Goal: Complete application form: Complete application form

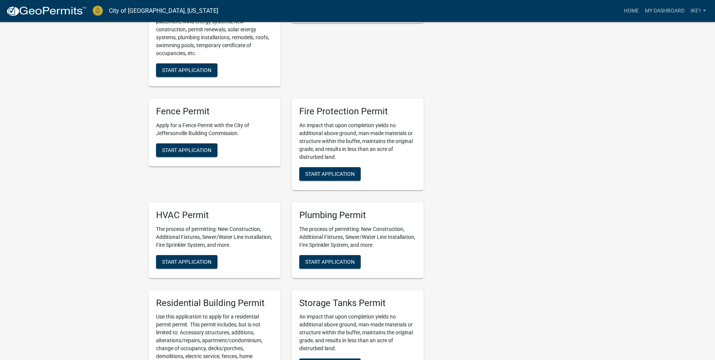
scroll to position [264, 0]
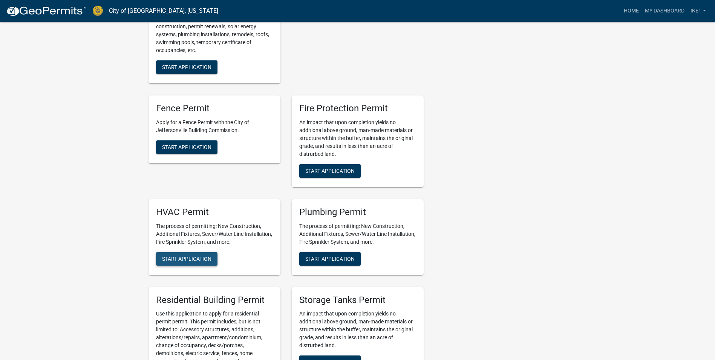
click at [212, 261] on span "Start Application" at bounding box center [186, 258] width 49 height 6
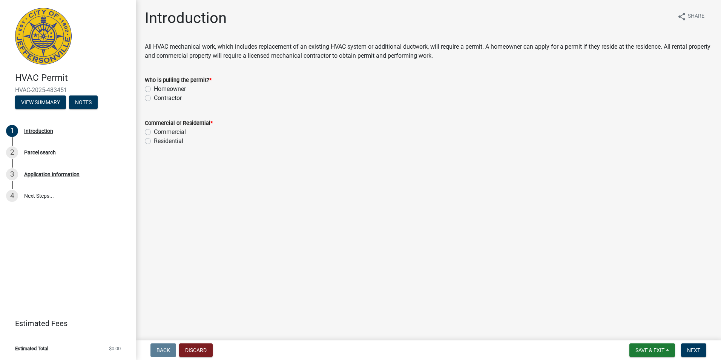
click at [154, 98] on label "Contractor" at bounding box center [168, 98] width 28 height 9
click at [154, 98] on input "Contractor" at bounding box center [156, 96] width 5 height 5
radio input "true"
click at [154, 133] on label "Commercial" at bounding box center [170, 131] width 32 height 9
click at [154, 132] on input "Commercial" at bounding box center [156, 129] width 5 height 5
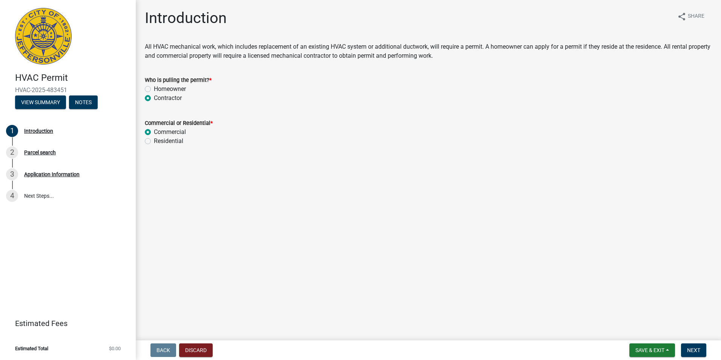
radio input "true"
click at [698, 351] on span "Next" at bounding box center [693, 350] width 13 height 6
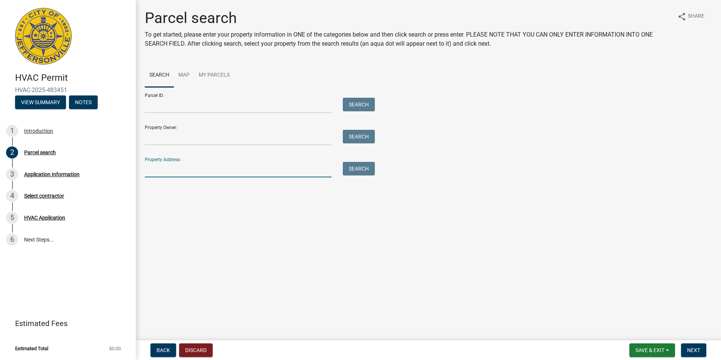
click at [153, 167] on input "Property Address:" at bounding box center [238, 169] width 187 height 15
click at [348, 165] on button "Search" at bounding box center [359, 169] width 32 height 14
click at [284, 168] on input "[STREET_ADDRESS]" at bounding box center [238, 169] width 187 height 15
type input "5"
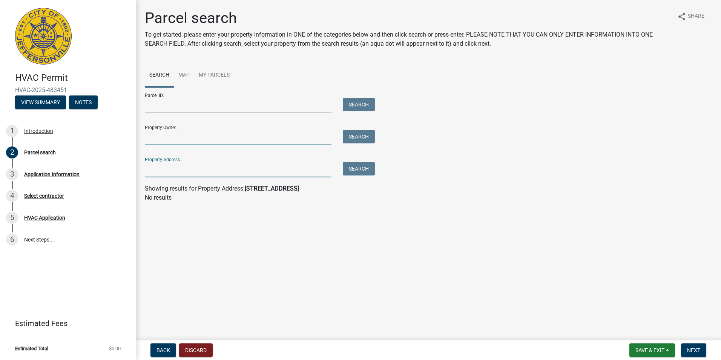
click at [219, 136] on input "Property Owner:" at bounding box center [238, 137] width 187 height 15
type input "[PERSON_NAME]"
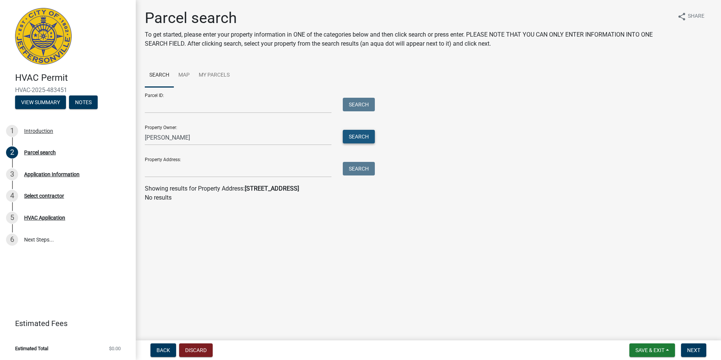
click at [351, 132] on button "Search" at bounding box center [359, 137] width 32 height 14
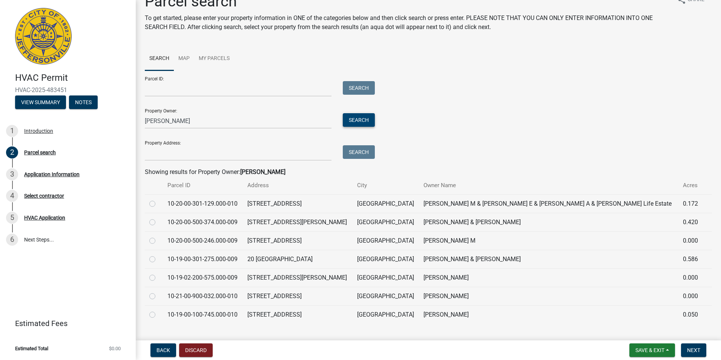
scroll to position [32, 0]
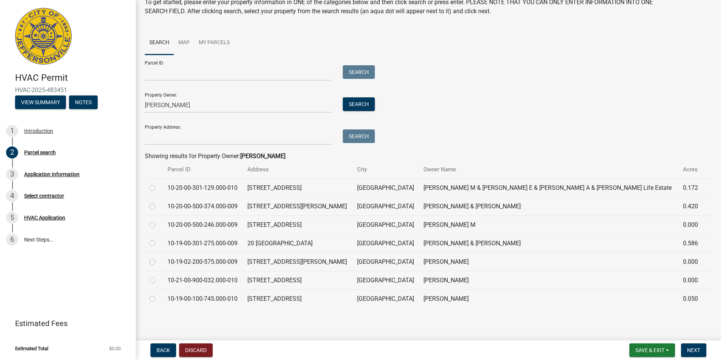
click at [158, 294] on label at bounding box center [158, 294] width 0 height 0
click at [158, 299] on input "radio" at bounding box center [160, 296] width 5 height 5
radio input "true"
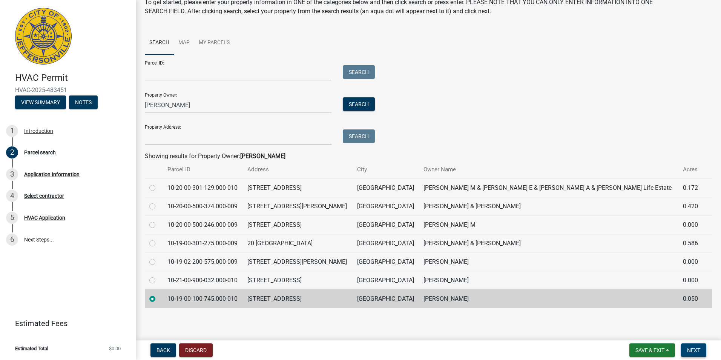
click at [698, 353] on button "Next" at bounding box center [693, 350] width 25 height 14
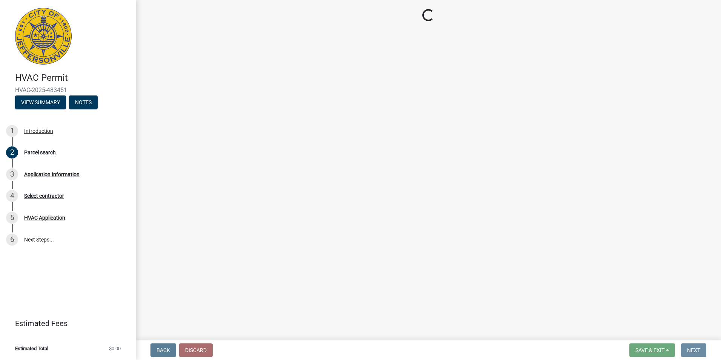
scroll to position [0, 0]
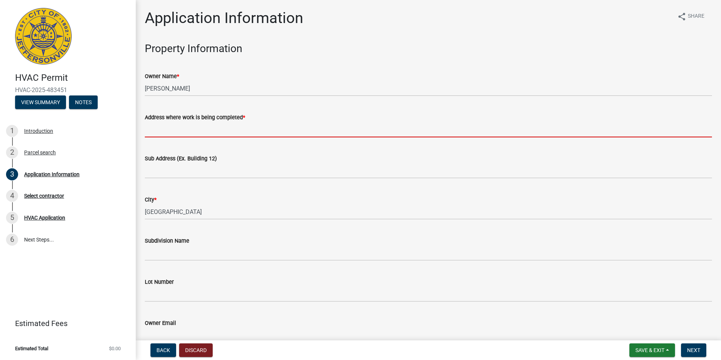
click at [205, 130] on input "Address where work is being completed *" at bounding box center [428, 129] width 567 height 15
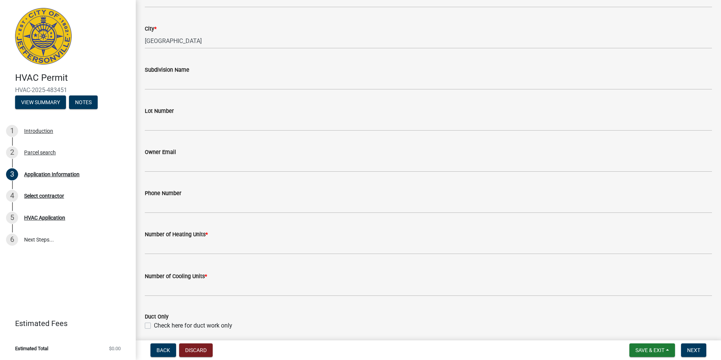
scroll to position [189, 0]
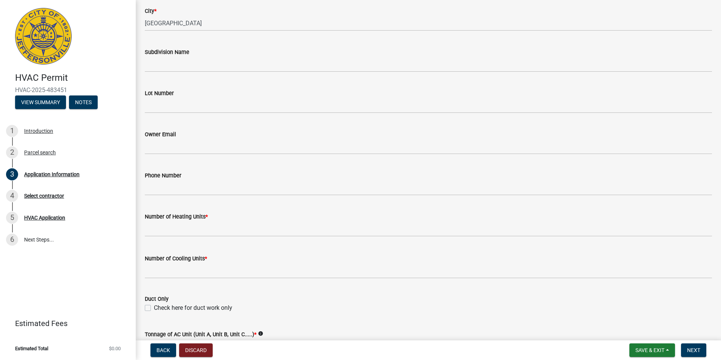
type input "[STREET_ADDRESS]"
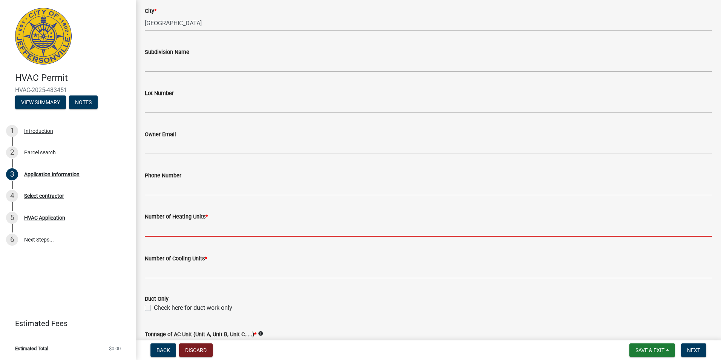
click at [169, 232] on input "text" at bounding box center [428, 228] width 567 height 15
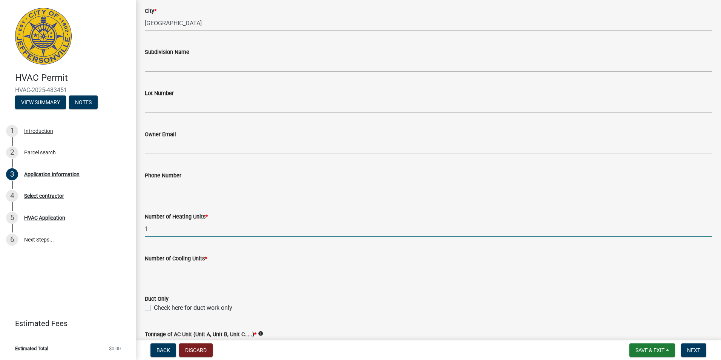
type input "1"
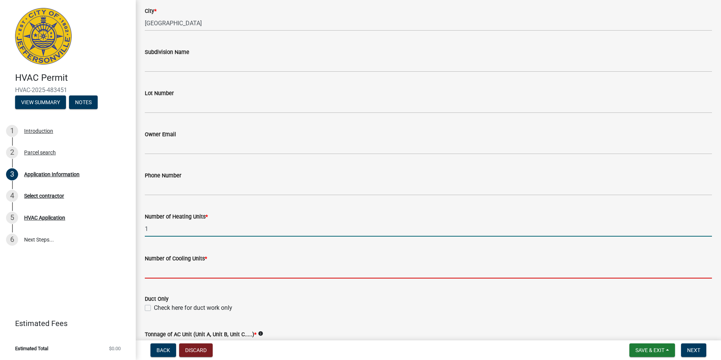
click at [166, 273] on input "text" at bounding box center [428, 270] width 567 height 15
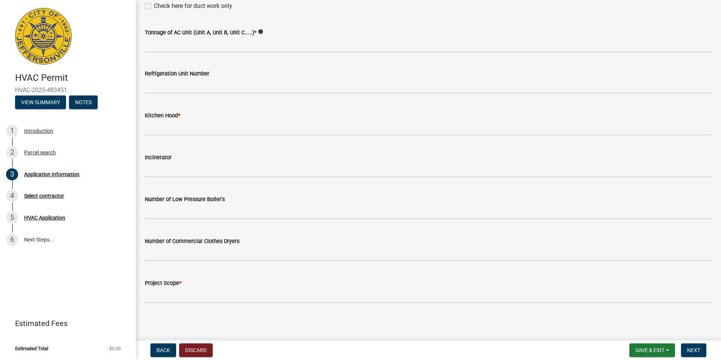
scroll to position [491, 0]
type input "1"
click at [697, 355] on button "Next" at bounding box center [693, 350] width 25 height 14
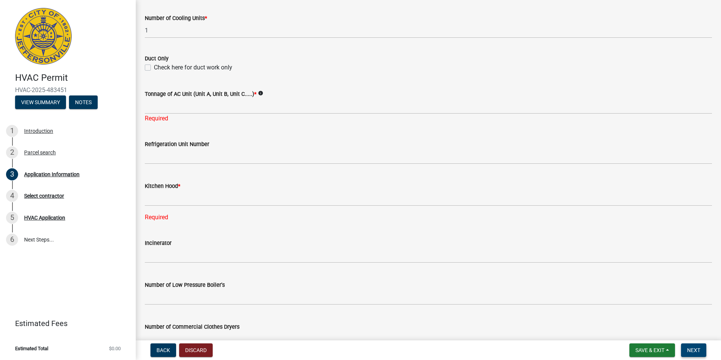
scroll to position [416, 0]
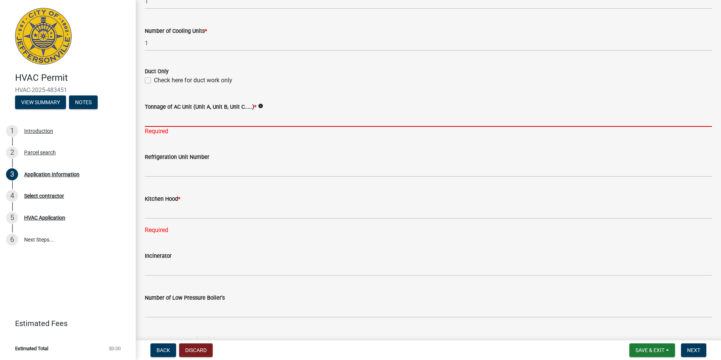
click at [159, 117] on input "Tonnage of AC Unit (Unit A, Unit B, Unit C.....) *" at bounding box center [428, 118] width 567 height 15
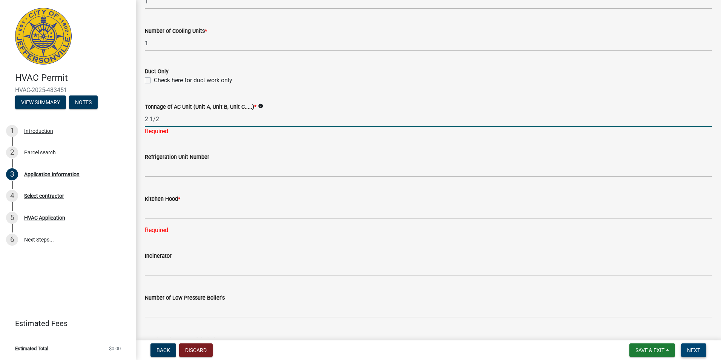
type input "2 1/2"
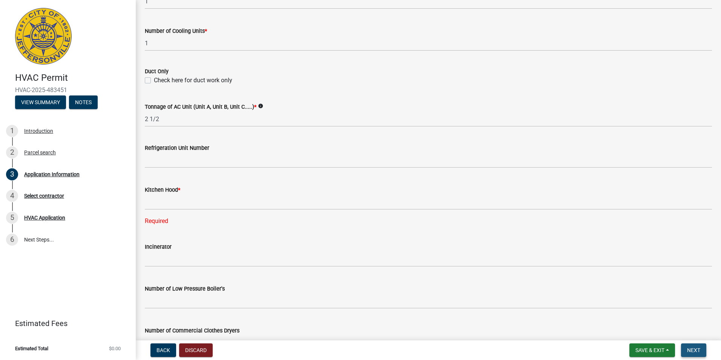
click at [697, 353] on span "Next" at bounding box center [693, 350] width 13 height 6
click at [65, 218] on div "HVAC Application" at bounding box center [44, 217] width 41 height 5
click at [59, 218] on div "HVAC Application" at bounding box center [44, 217] width 41 height 5
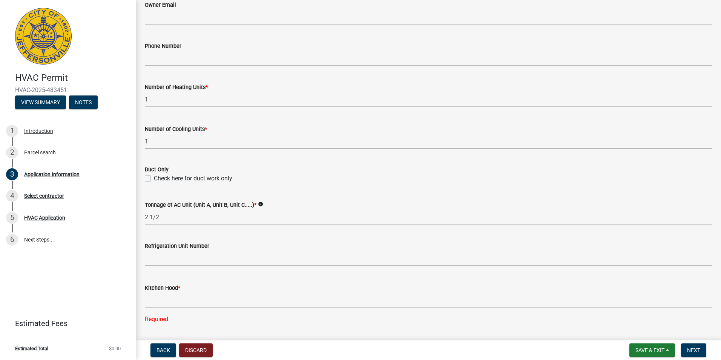
scroll to position [339, 0]
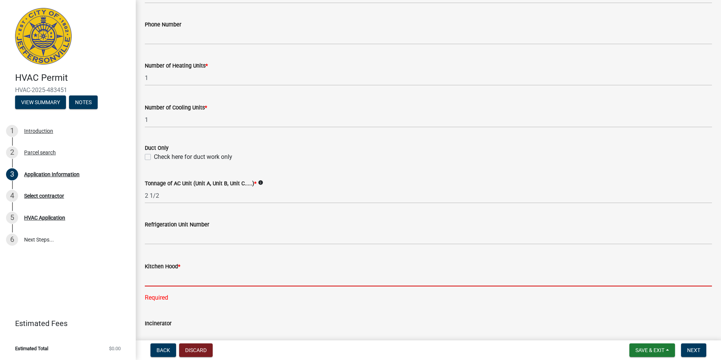
click at [169, 274] on input "text" at bounding box center [428, 278] width 567 height 15
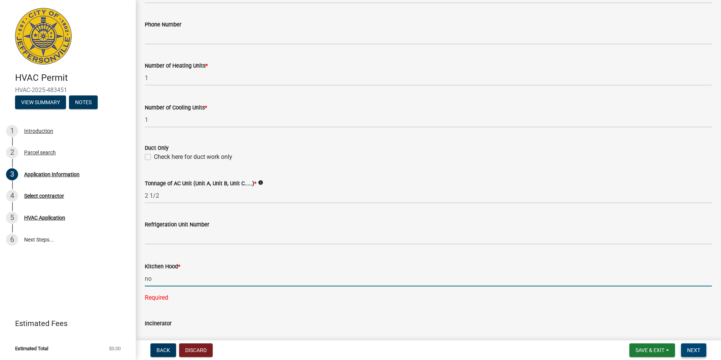
type input "0"
click at [701, 350] on button "Next" at bounding box center [693, 350] width 25 height 14
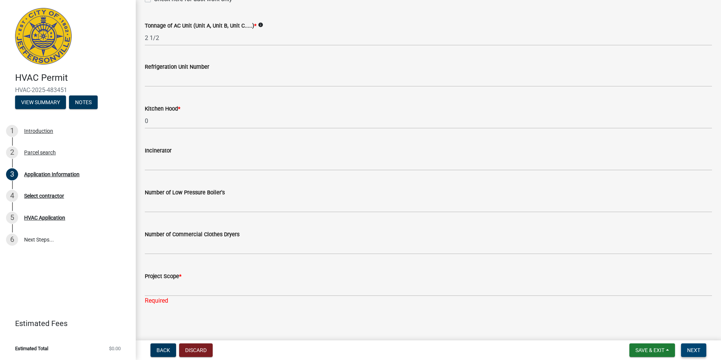
scroll to position [500, 0]
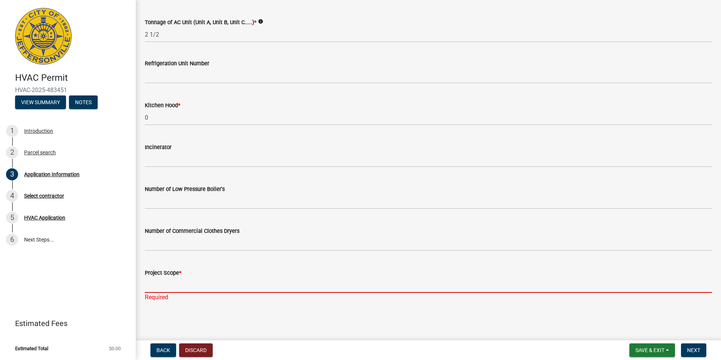
click at [152, 283] on input "Project Scope *" at bounding box center [428, 284] width 567 height 15
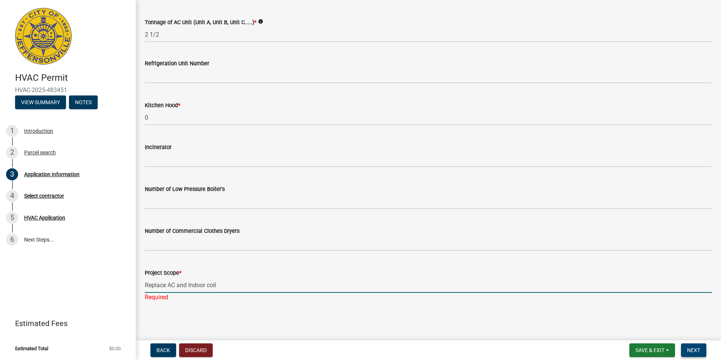
type input "Replace AC and Indoor coil"
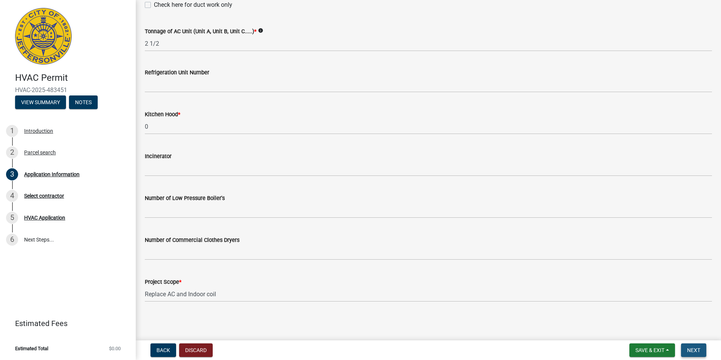
click at [692, 352] on span "Next" at bounding box center [693, 350] width 13 height 6
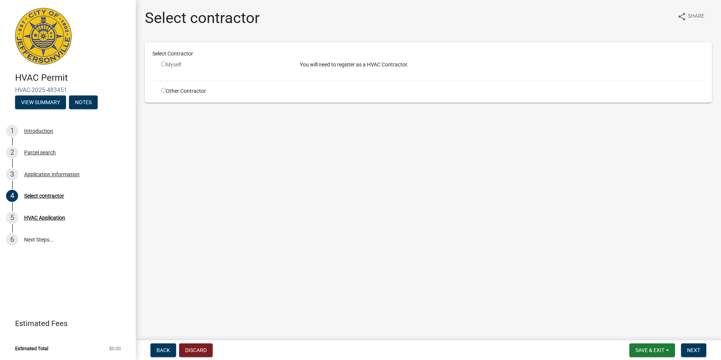
click at [163, 90] on input "radio" at bounding box center [163, 90] width 5 height 5
radio input "true"
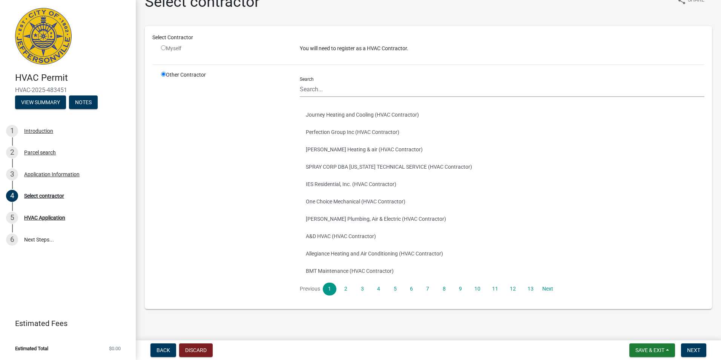
scroll to position [23, 0]
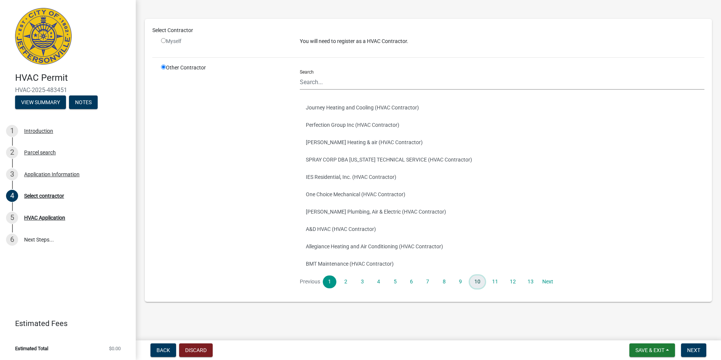
click at [477, 284] on link "10" at bounding box center [477, 281] width 15 height 13
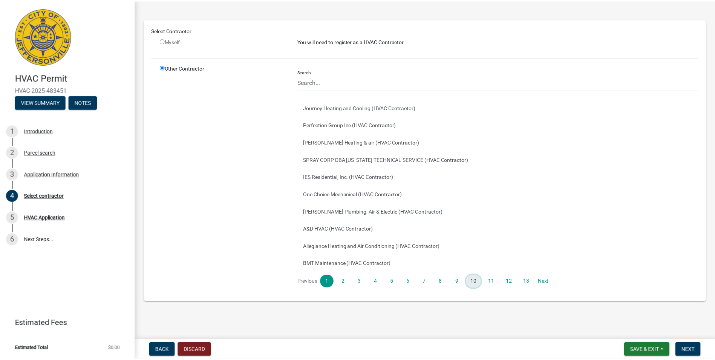
scroll to position [0, 0]
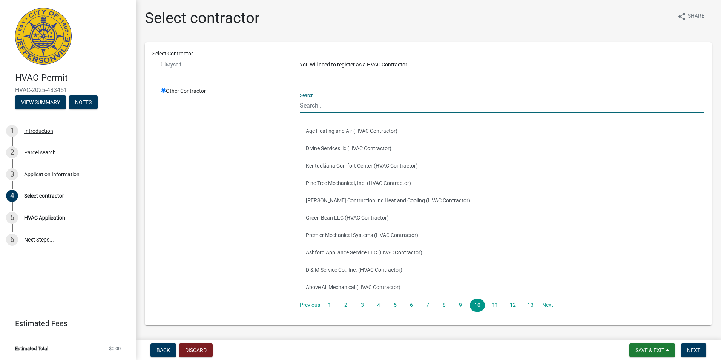
click at [316, 106] on input "Search" at bounding box center [502, 105] width 405 height 15
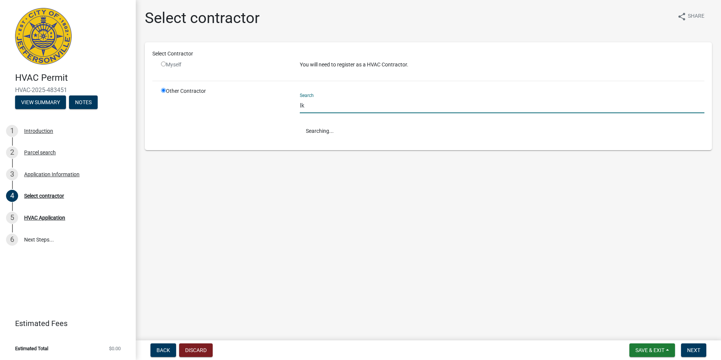
type input "I"
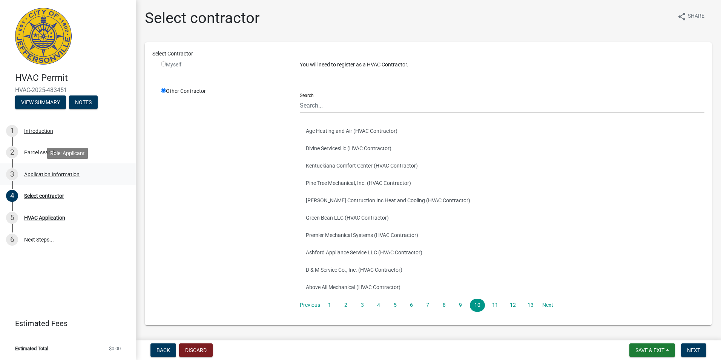
click at [38, 176] on div "Application Information" at bounding box center [51, 174] width 55 height 5
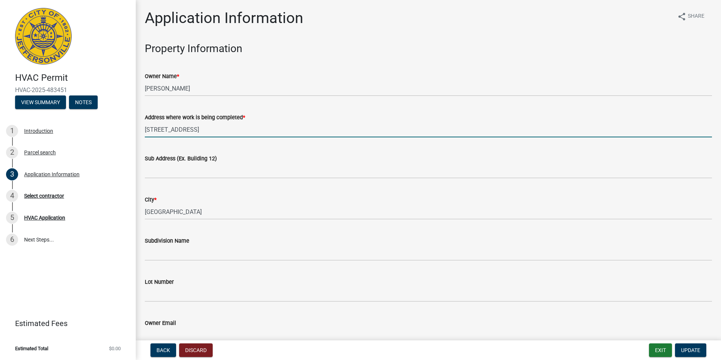
click at [214, 129] on input "[STREET_ADDRESS]" at bounding box center [428, 129] width 567 height 15
type input "5"
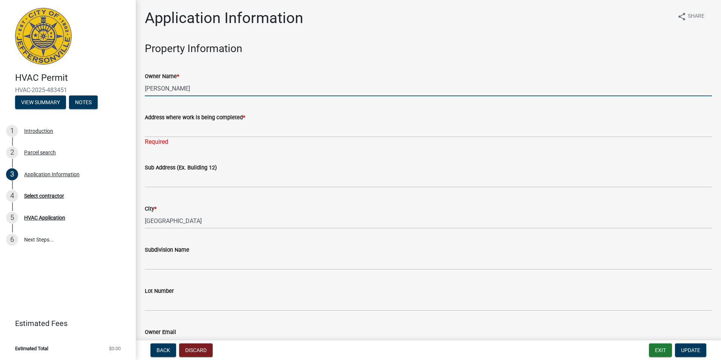
click at [214, 94] on input "[PERSON_NAME]" at bounding box center [428, 88] width 567 height 15
type input "I"
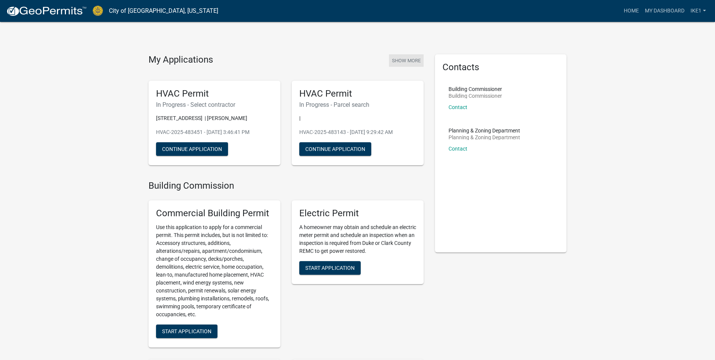
click at [400, 63] on button "Show More" at bounding box center [406, 60] width 35 height 12
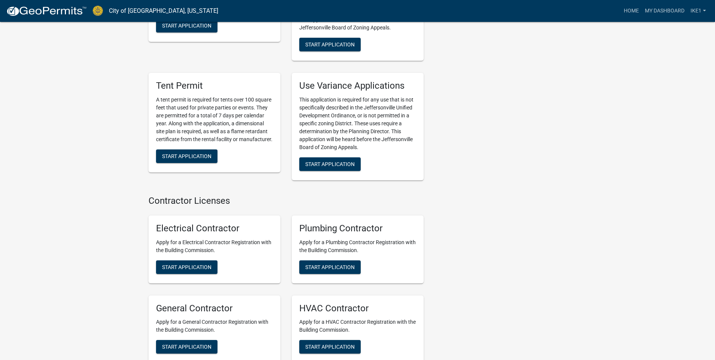
scroll to position [1602, 0]
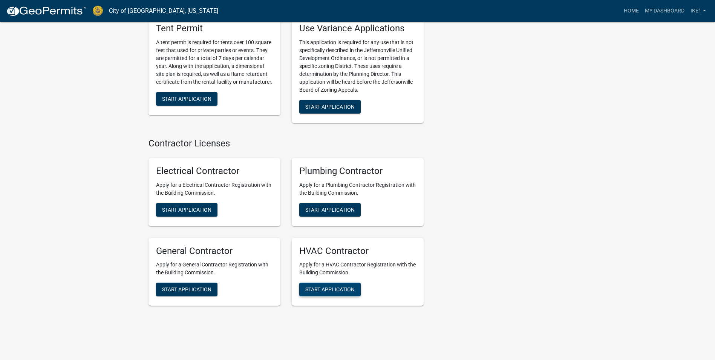
click at [327, 286] on span "Start Application" at bounding box center [329, 289] width 49 height 6
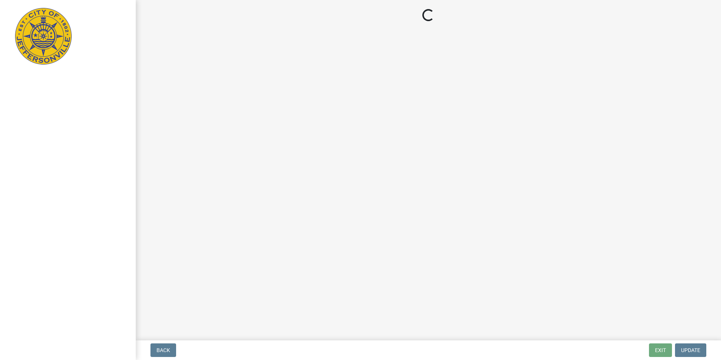
select select "IN"
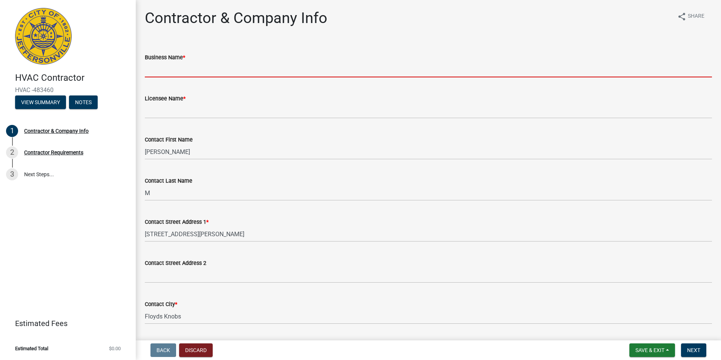
click at [161, 67] on input "Business Name *" at bounding box center [428, 69] width 567 height 15
type input "Ike's Heating and Air Conditioning LLC"
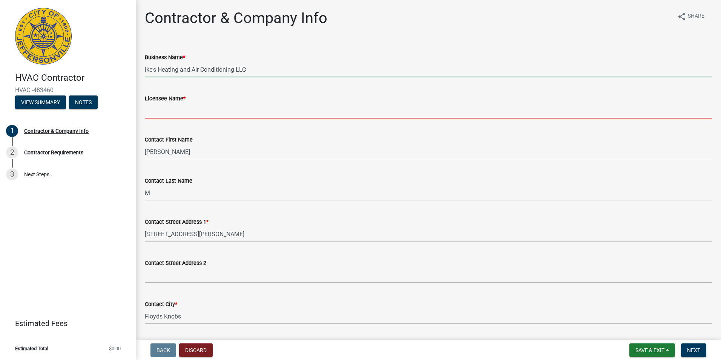
click at [170, 110] on input "Licensee Name *" at bounding box center [428, 110] width 567 height 15
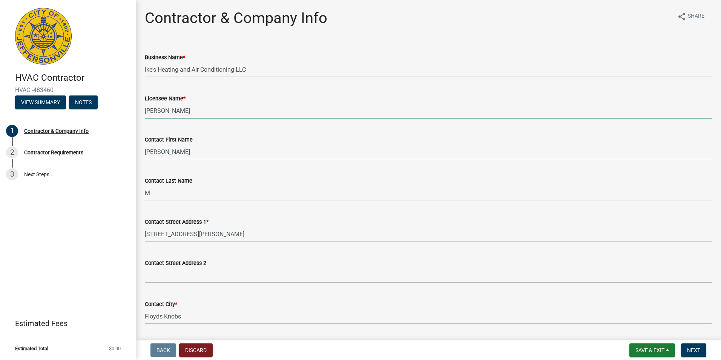
type input "[PERSON_NAME]"
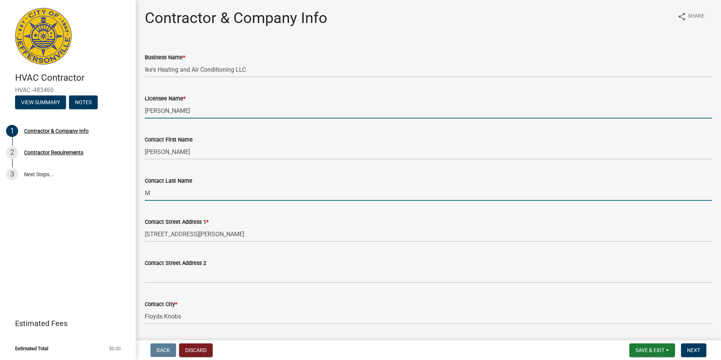
click at [152, 196] on input "M" at bounding box center [428, 192] width 567 height 15
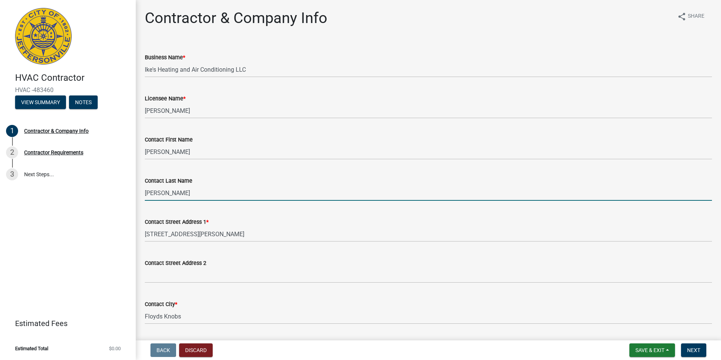
type input "FULTZ"
click at [113, 206] on div "HVAC Contractor HVAC -483460 View Summary Notes 1 Contractor & Company Info 2 C…" at bounding box center [68, 180] width 136 height 360
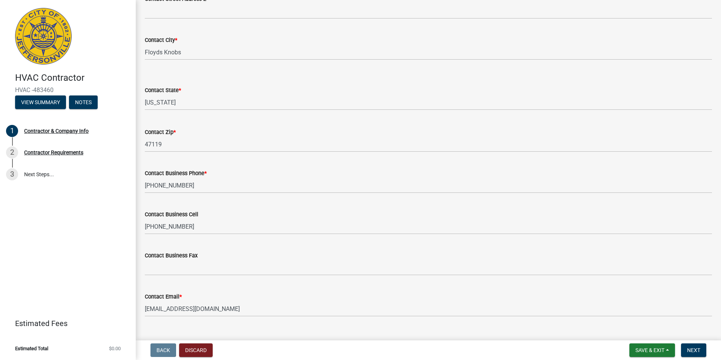
scroll to position [279, 0]
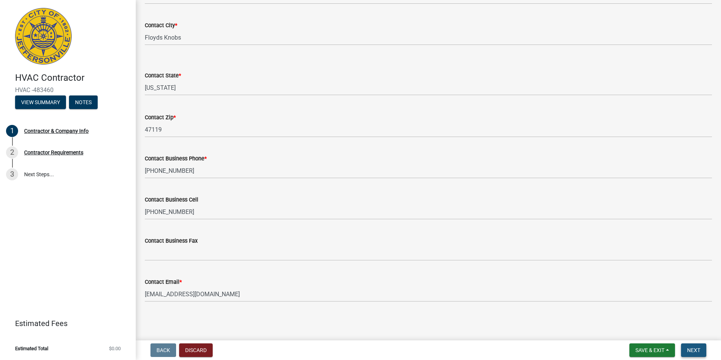
click at [683, 348] on button "Next" at bounding box center [693, 350] width 25 height 14
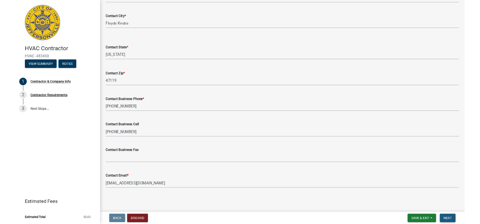
scroll to position [0, 0]
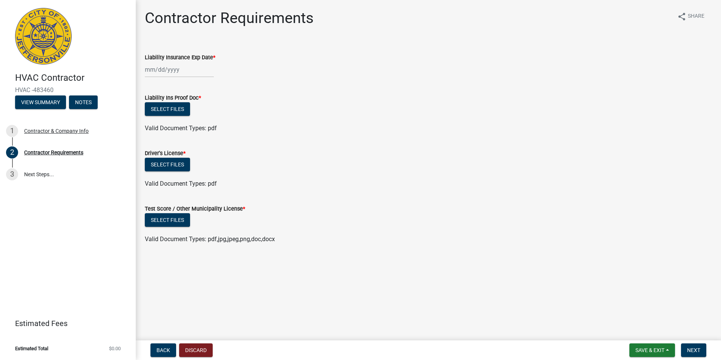
click at [161, 71] on div at bounding box center [179, 69] width 69 height 15
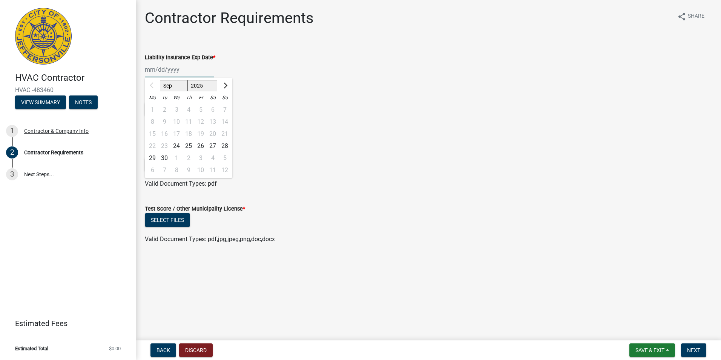
click at [174, 66] on input "Liability Insurance Exp Date *" at bounding box center [179, 69] width 69 height 15
type input "07/28/2026"
click at [253, 131] on div "Valid Document Types: pdf" at bounding box center [428, 128] width 578 height 9
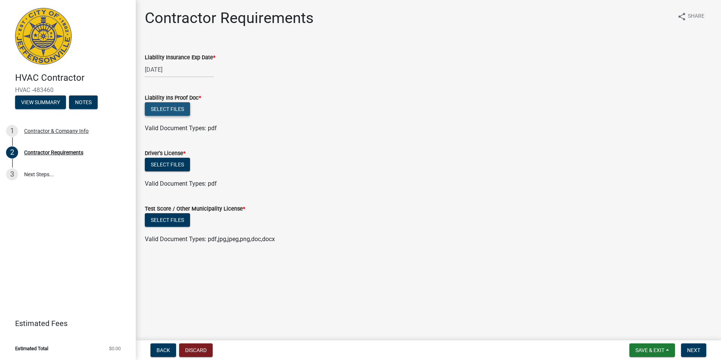
click at [184, 113] on button "Select files" at bounding box center [167, 109] width 45 height 14
click at [181, 109] on button "Select files" at bounding box center [167, 109] width 45 height 14
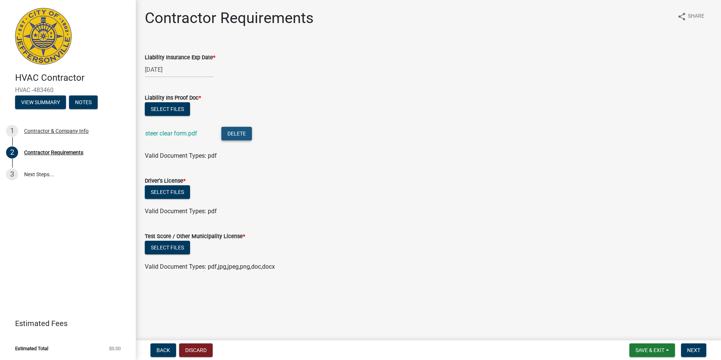
click at [236, 130] on button "Delete" at bounding box center [236, 134] width 31 height 14
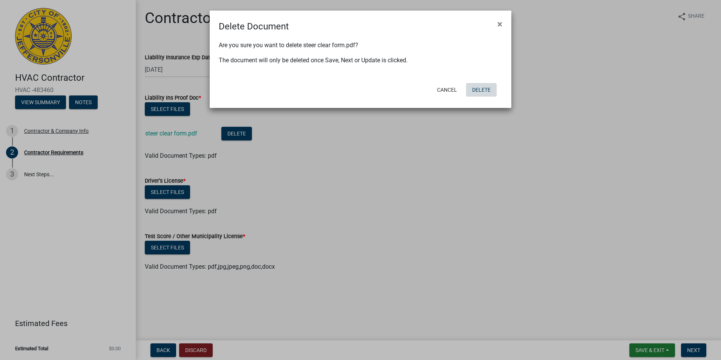
click at [486, 93] on button "Delete" at bounding box center [481, 90] width 31 height 14
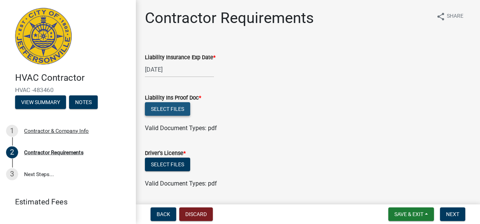
click at [168, 106] on button "Select files" at bounding box center [167, 109] width 45 height 14
click at [403, 216] on span "Save & Exit" at bounding box center [408, 214] width 29 height 6
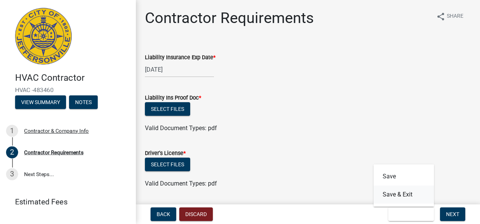
click at [403, 195] on button "Save & Exit" at bounding box center [403, 195] width 60 height 18
